Goal: Task Accomplishment & Management: Use online tool/utility

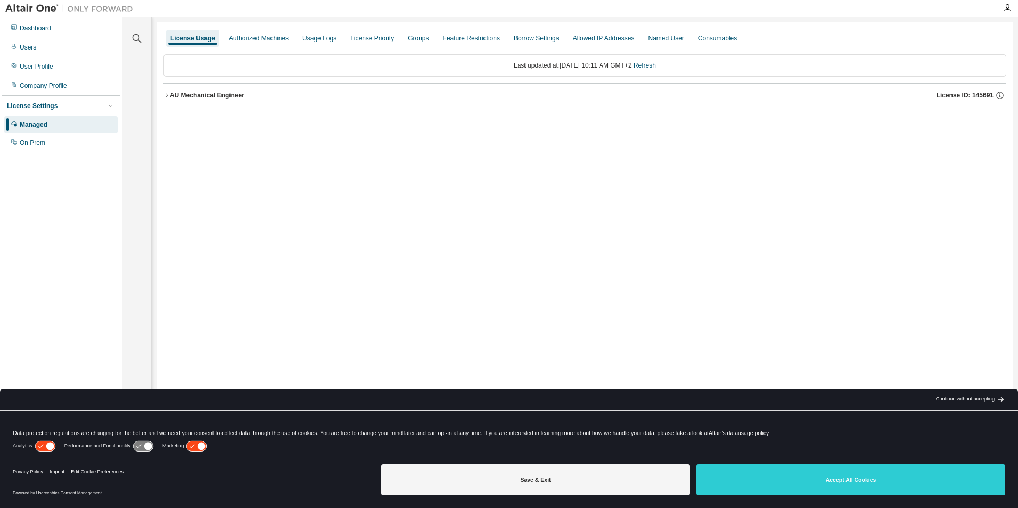
click at [206, 92] on div "AU Mechanical Engineer" at bounding box center [207, 95] width 75 height 9
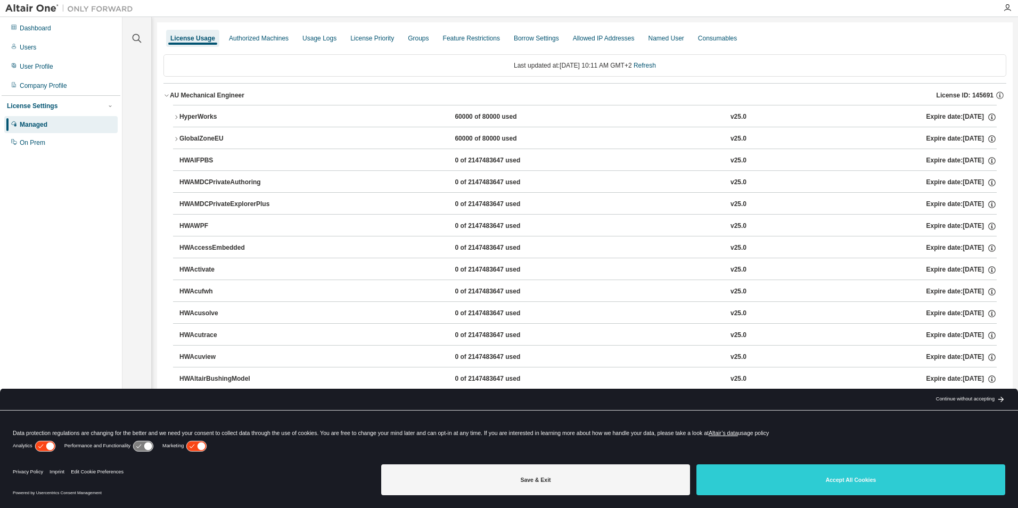
click at [231, 117] on div "HyperWorks" at bounding box center [227, 117] width 96 height 10
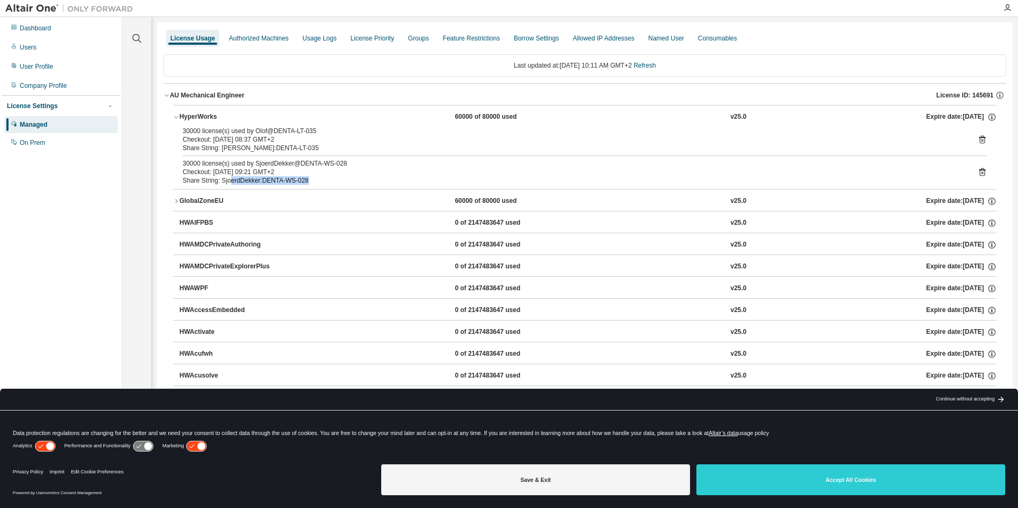
drag, startPoint x: 316, startPoint y: 181, endPoint x: 228, endPoint y: 178, distance: 88.4
click at [228, 178] on div "Share String: SjoerdDekker:DENTA-WS-028" at bounding box center [572, 180] width 779 height 9
copy div "erdDekker:DENTA-WS-028"
click at [346, 138] on div "Checkout: 2025-08-18 08:37 GMT+2" at bounding box center [572, 139] width 779 height 9
